Goal: Task Accomplishment & Management: Manage account settings

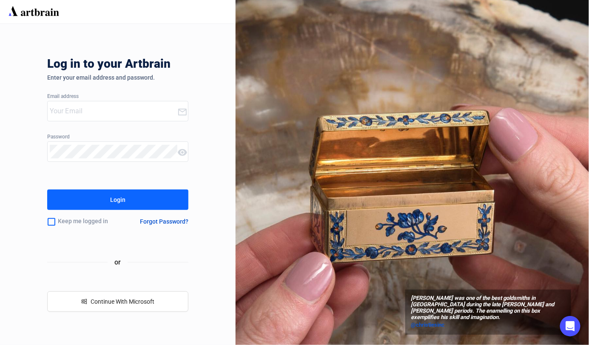
click at [66, 107] on input "email" at bounding box center [114, 111] width 128 height 14
type input "[PERSON_NAME][EMAIL_ADDRESS][DOMAIN_NAME]"
click at [49, 220] on input "checkbox" at bounding box center [51, 222] width 9 height 18
checkbox input "true"
click at [111, 196] on div "Login" at bounding box center [117, 200] width 15 height 14
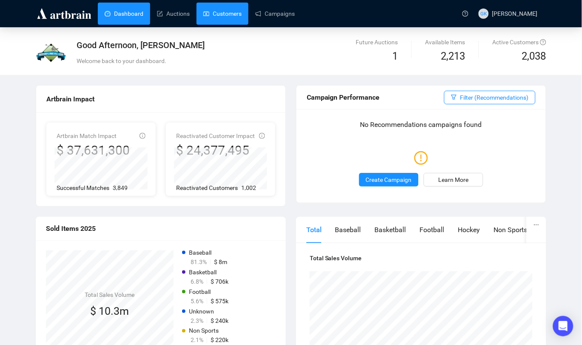
click at [232, 16] on link "Customers" at bounding box center [222, 14] width 38 height 22
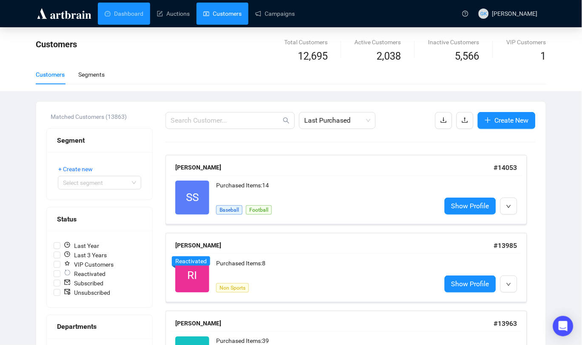
drag, startPoint x: 132, startPoint y: 10, endPoint x: 586, endPoint y: 326, distance: 553.7
click at [132, 11] on link "Dashboard" at bounding box center [124, 14] width 39 height 22
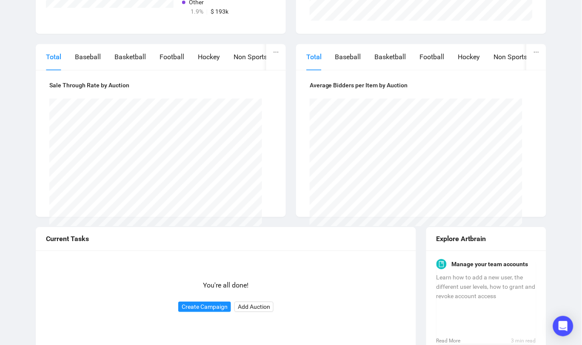
scroll to position [367, 0]
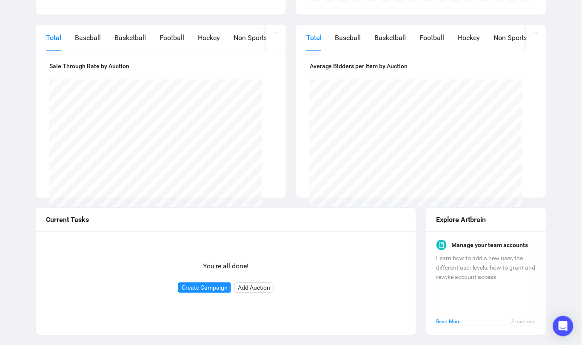
click at [449, 319] on link "Read More" at bounding box center [474, 321] width 75 height 9
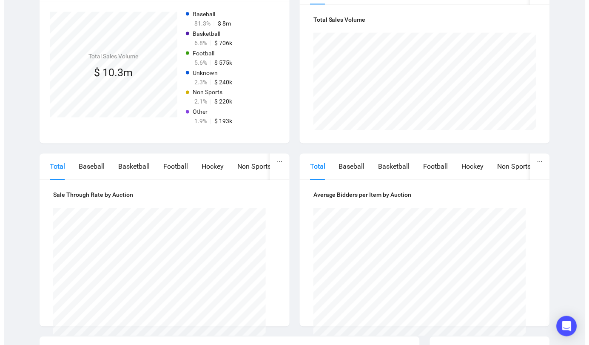
scroll to position [0, 0]
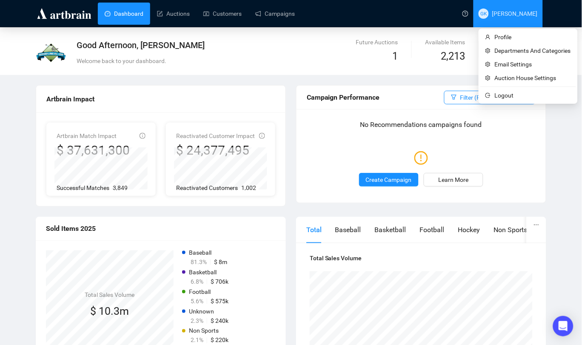
click at [509, 14] on span "[PERSON_NAME]" at bounding box center [515, 13] width 46 height 7
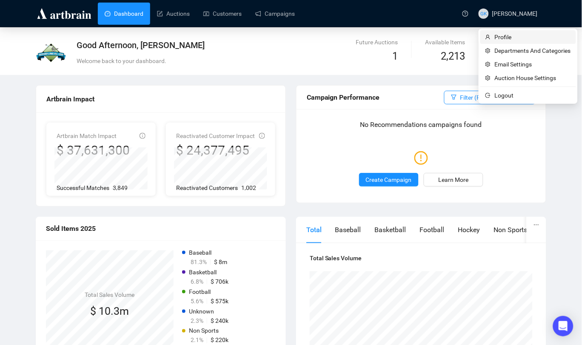
click at [500, 37] on span "Profile" at bounding box center [533, 36] width 76 height 9
